Goal: Find specific page/section: Find specific page/section

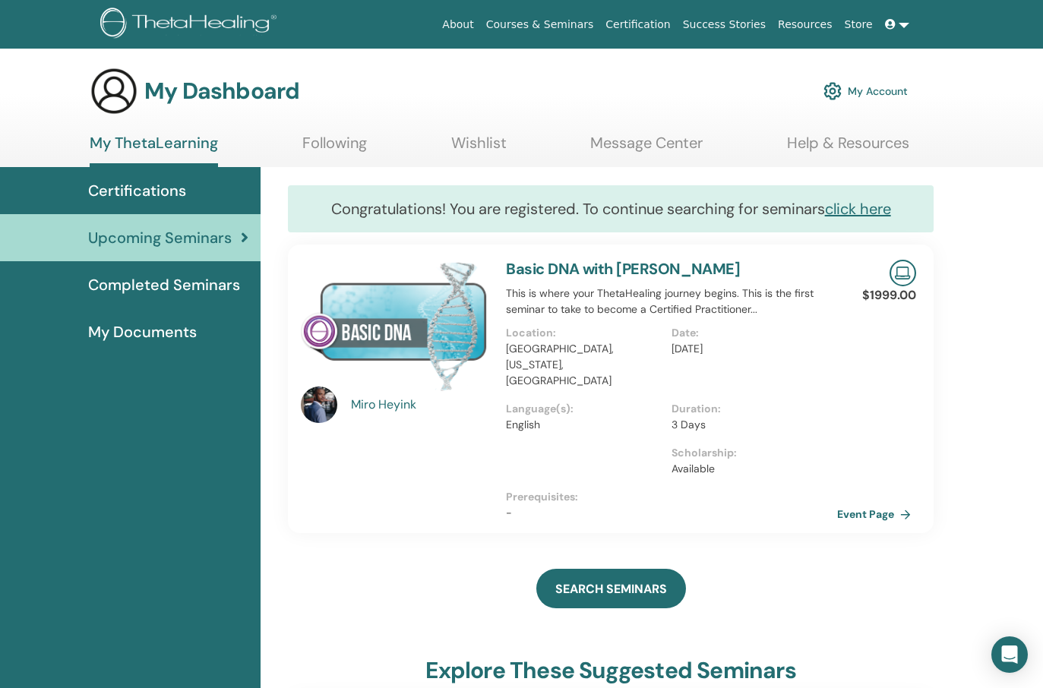
click at [151, 343] on span "My Documents" at bounding box center [142, 332] width 109 height 23
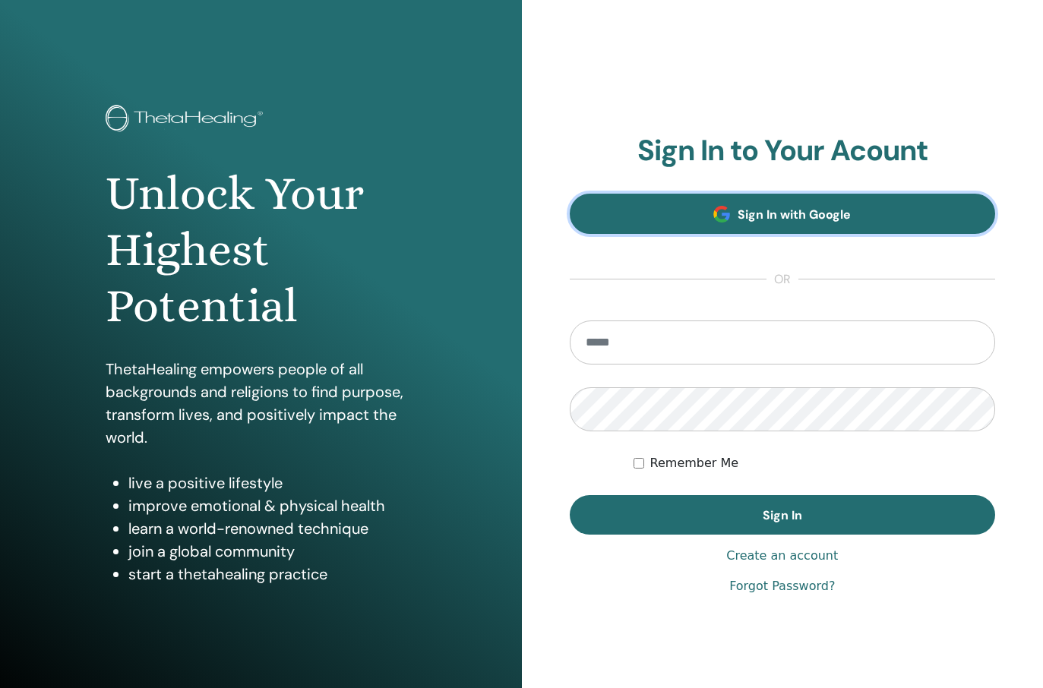
click at [692, 210] on link "Sign In with Google" at bounding box center [783, 214] width 426 height 40
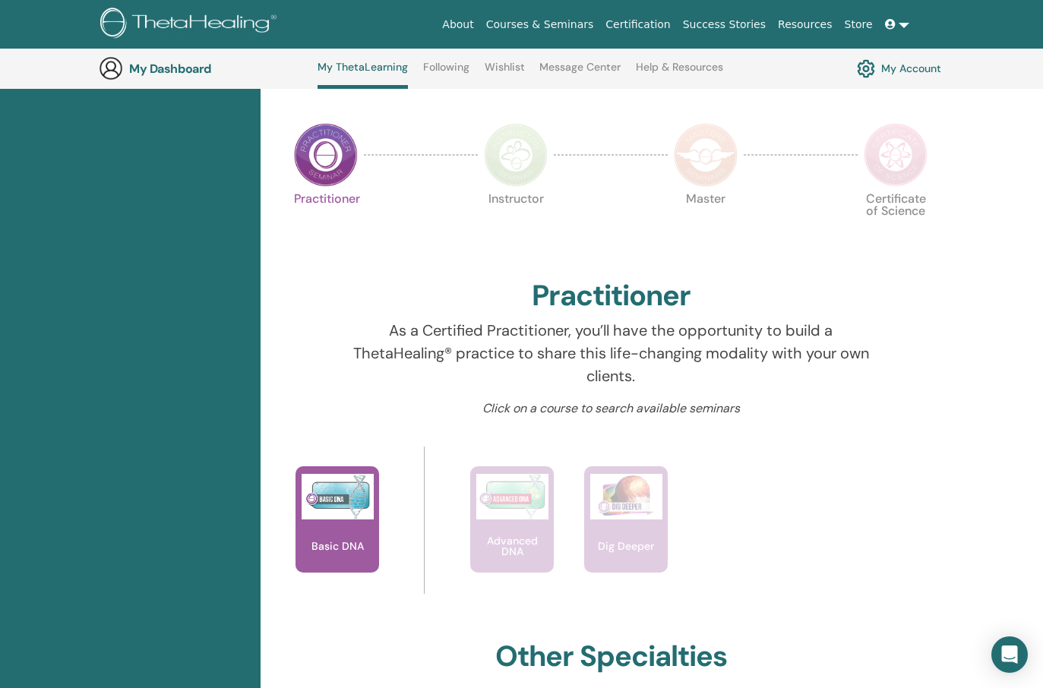
scroll to position [316, 0]
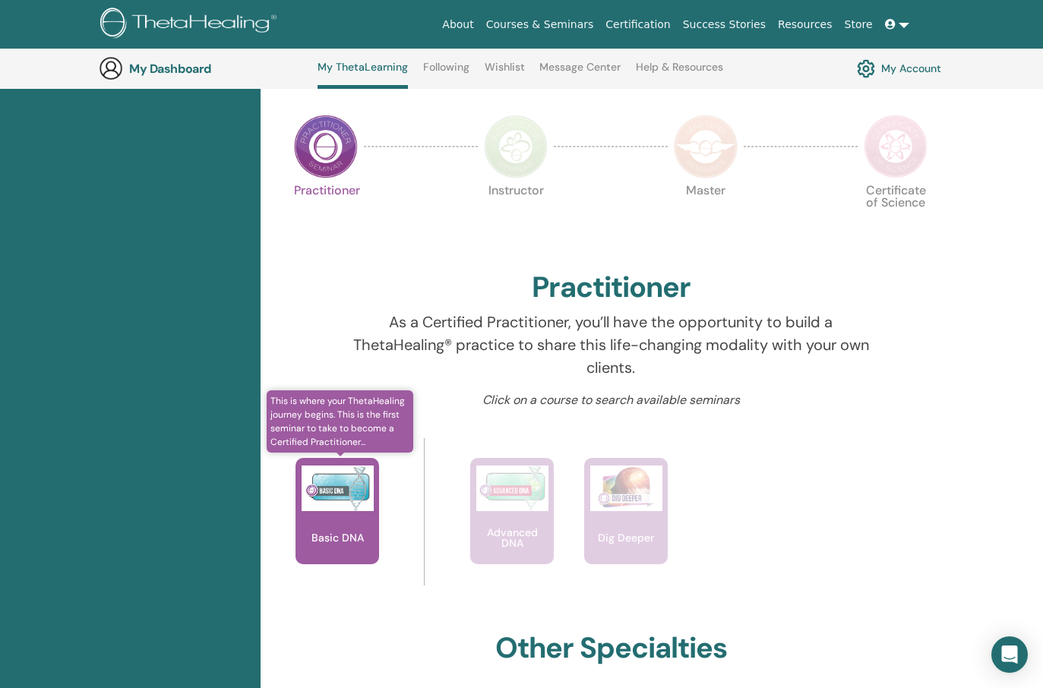
click at [321, 509] on img at bounding box center [338, 489] width 72 height 46
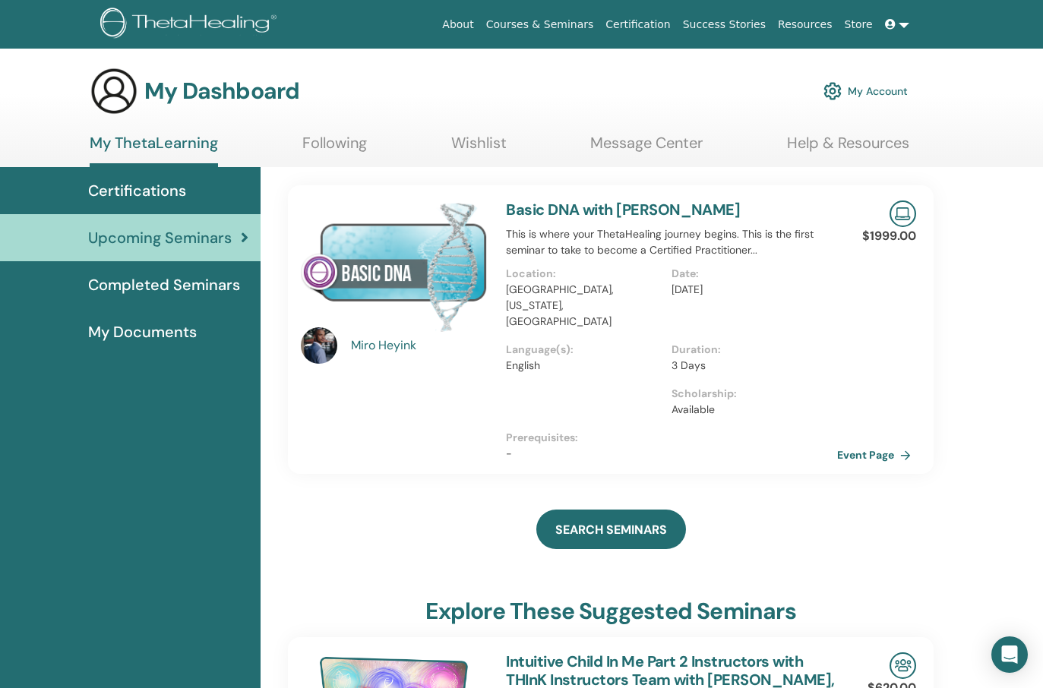
click at [132, 324] on span "My Documents" at bounding box center [142, 332] width 109 height 23
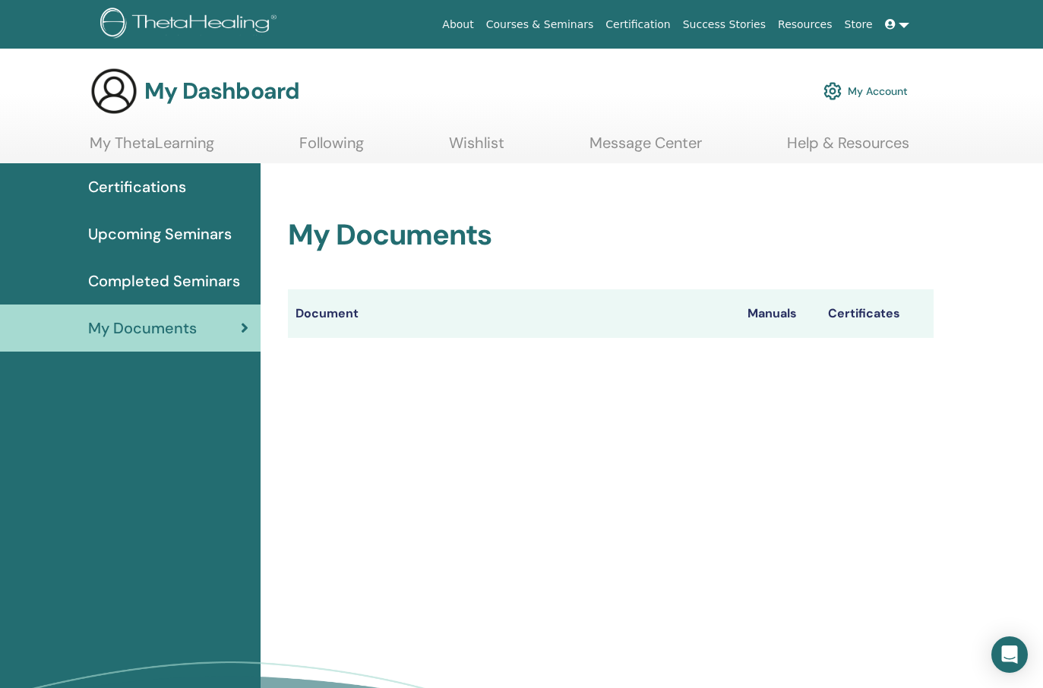
click at [147, 276] on span "Completed Seminars" at bounding box center [164, 281] width 152 height 23
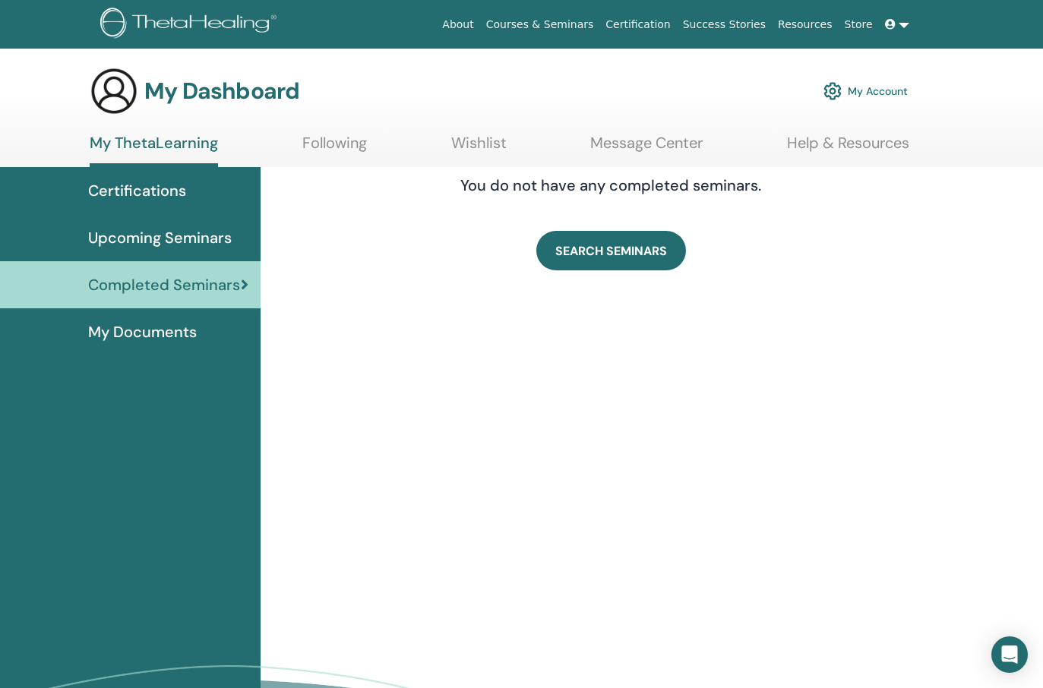
click at [163, 239] on span "Upcoming Seminars" at bounding box center [160, 237] width 144 height 23
